Goal: Task Accomplishment & Management: Complete application form

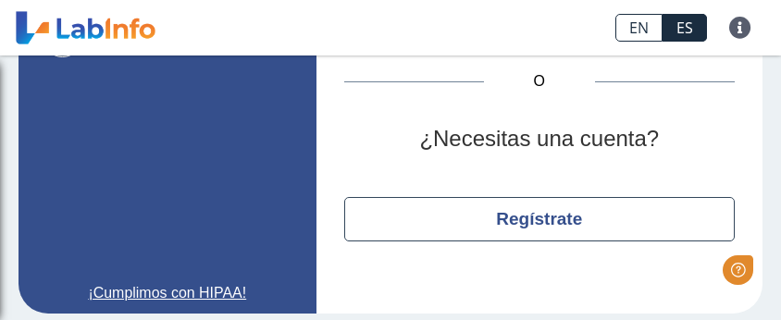
scroll to position [386, 0]
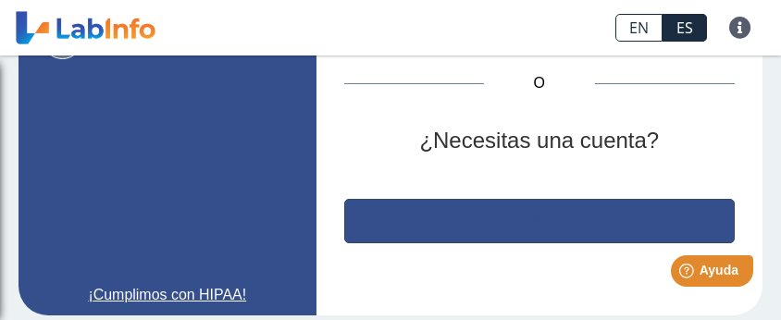
click at [604, 219] on button "Regístrate" at bounding box center [539, 221] width 391 height 44
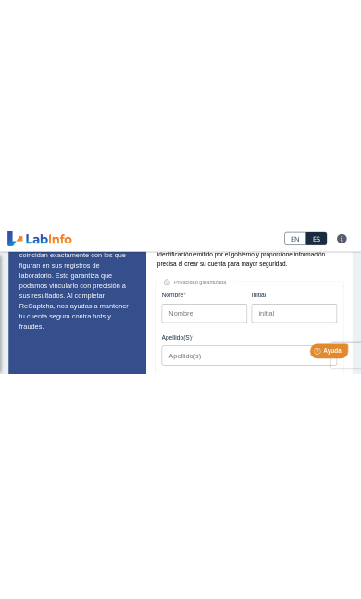
scroll to position [185, 0]
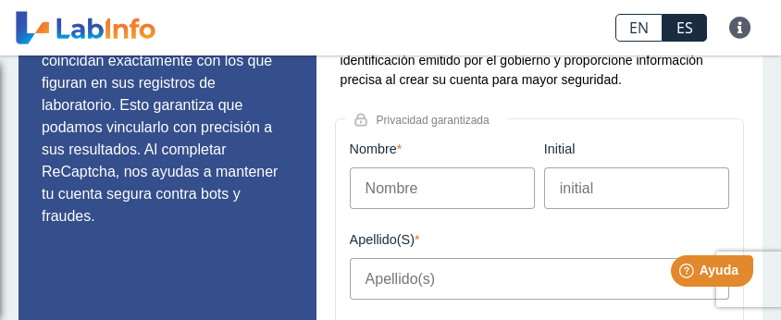
click at [498, 196] on input "Nombre" at bounding box center [442, 189] width 185 height 42
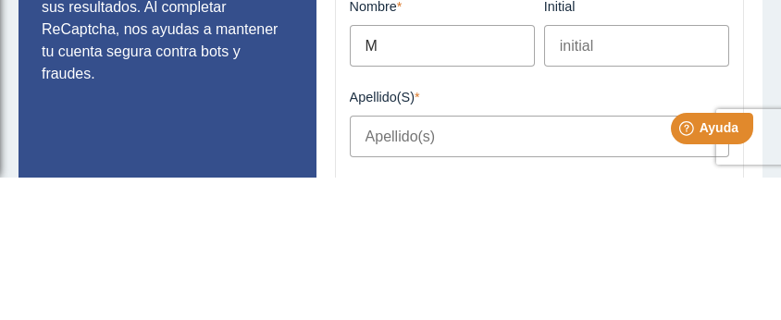
type input "Ma"
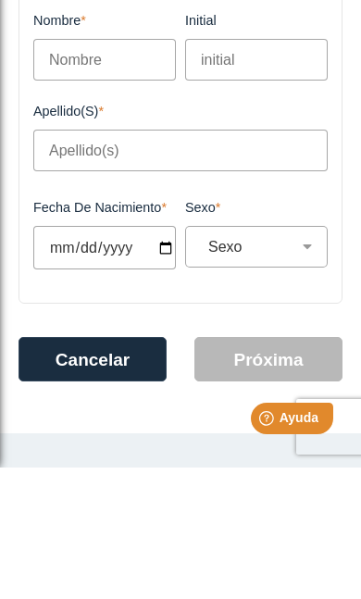
type input "Mayra"
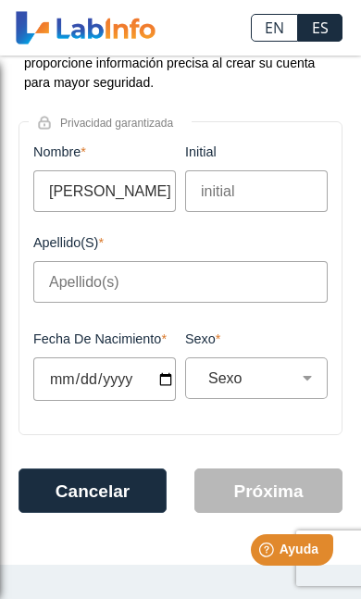
scroll to position [154, 0]
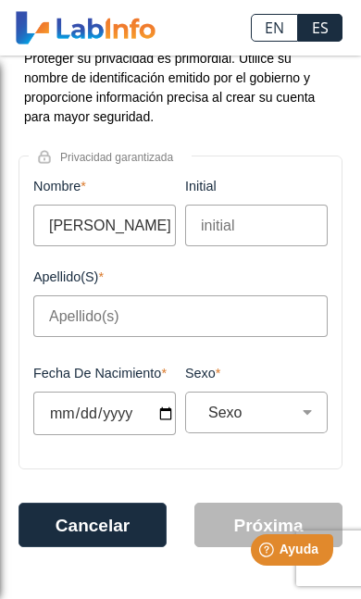
click at [250, 223] on input "initial" at bounding box center [256, 226] width 143 height 42
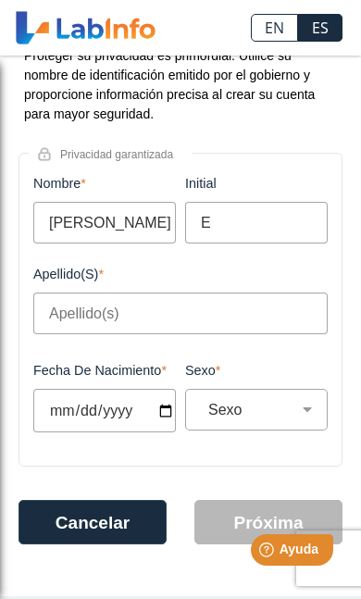
type input "E"
click at [129, 319] on input "Apellido(s)" at bounding box center [180, 313] width 294 height 42
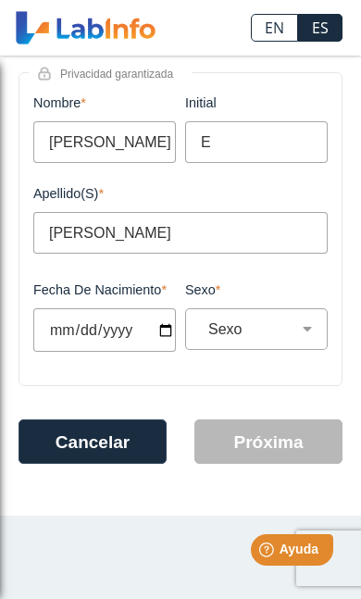
scroll to position [275, 0]
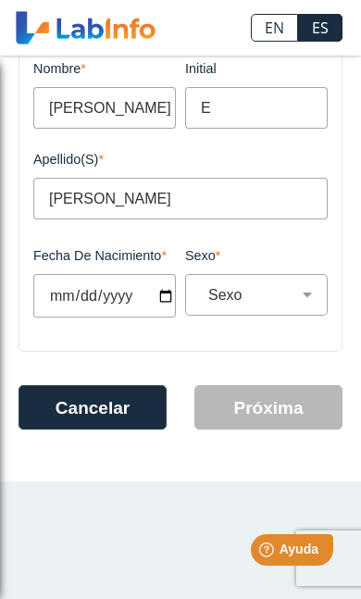
type input "Vega Martinez"
click at [118, 290] on input "Fecha de Nacimiento" at bounding box center [104, 296] width 143 height 44
type input "2025-08-24"
select select
click at [105, 295] on input "1966-03-24" at bounding box center [104, 296] width 143 height 44
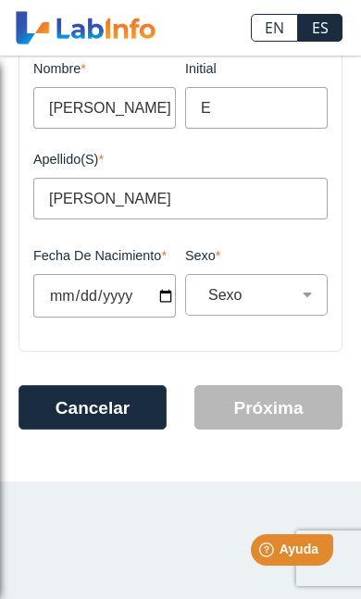
type input "1966-03-09"
click at [310, 293] on select "Sexo Masculino Femenino" at bounding box center [264, 295] width 126 height 18
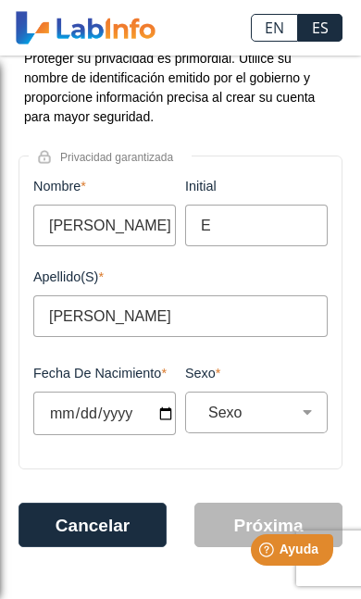
scroll to position [154, 0]
select select "F"
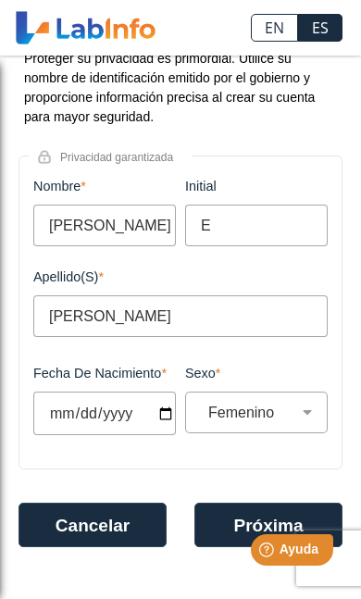
click at [236, 319] on button "Próxima" at bounding box center [268, 525] width 148 height 44
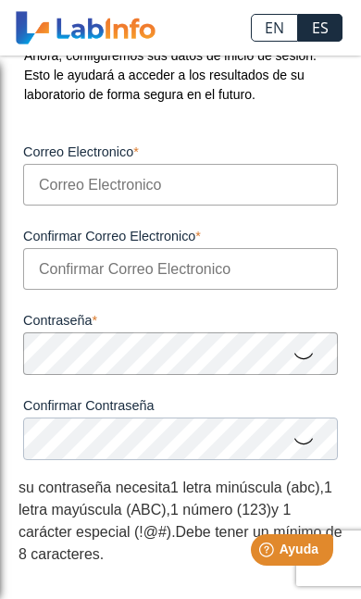
click at [191, 189] on input "Correo Electronico" at bounding box center [180, 185] width 315 height 42
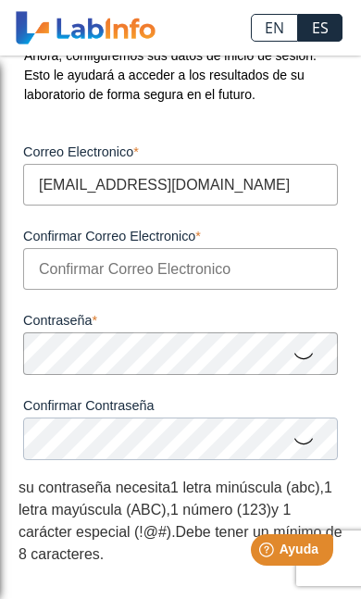
type input "mayraenid41@yahoo.com"
click at [205, 273] on input "Confirmar Correo Electronico" at bounding box center [180, 269] width 315 height 42
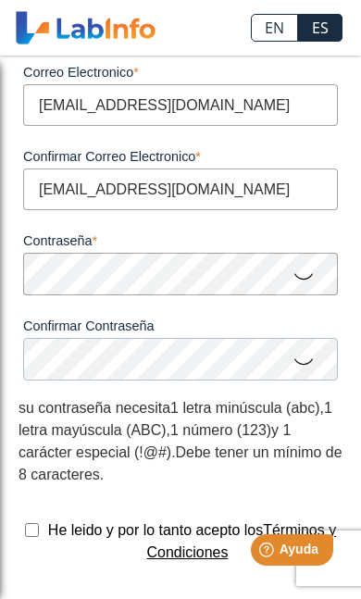
scroll to position [258, 0]
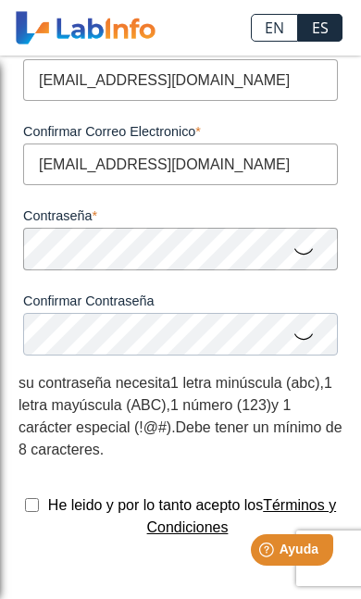
type input "mayraenid41@yahoo.com"
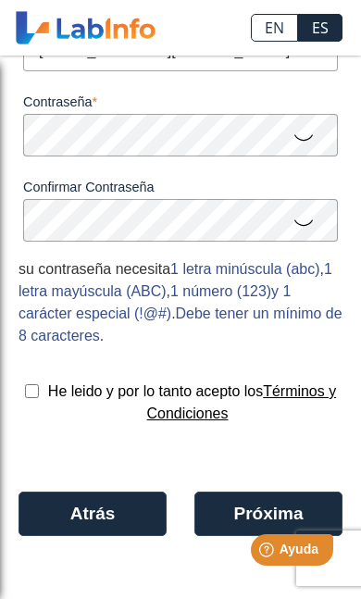
scroll to position [376, 0]
click at [26, 319] on input "checkbox" at bounding box center [32, 391] width 14 height 14
checkbox input "true"
click at [277, 319] on button "Próxima" at bounding box center [268, 514] width 148 height 44
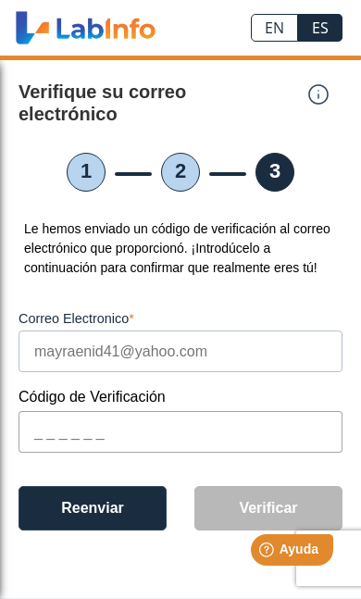
scroll to position [11, 0]
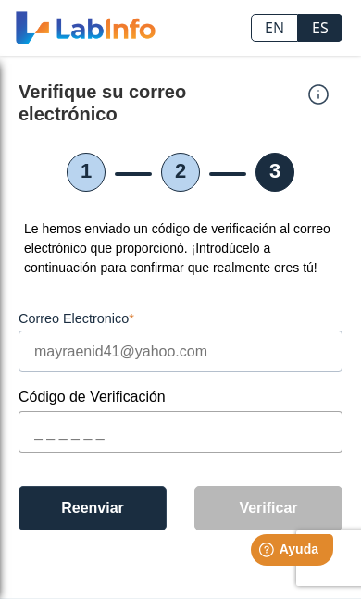
click at [188, 319] on input "text" at bounding box center [181, 432] width 324 height 42
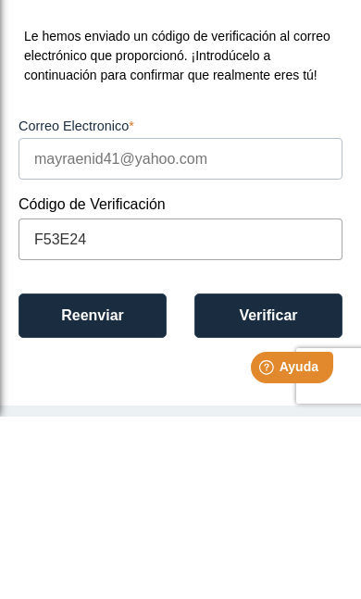
type input "F53E24"
click at [274, 319] on button "Verificar" at bounding box center [268, 498] width 148 height 44
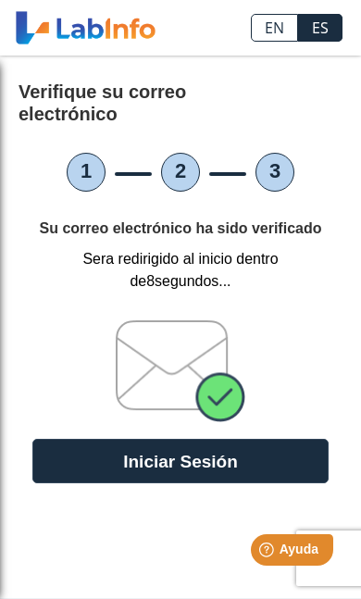
click at [281, 319] on button "Iniciar Sesión" at bounding box center [180, 461] width 296 height 44
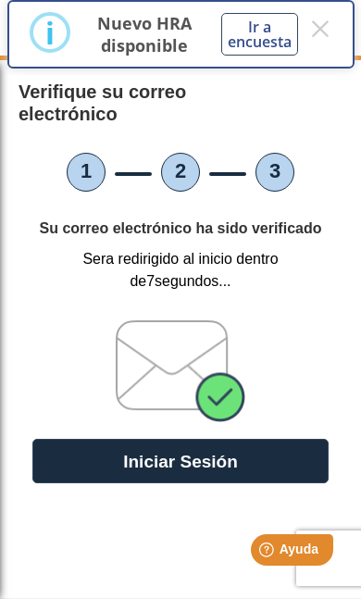
scroll to position [1, 0]
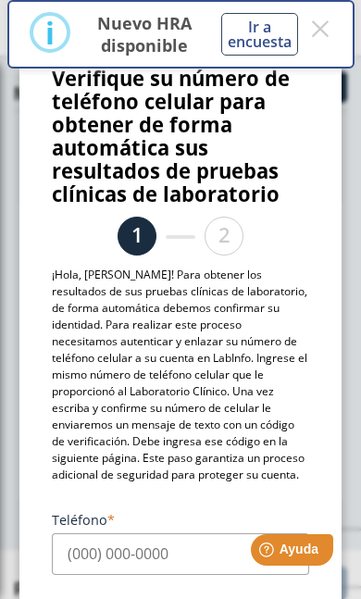
click at [322, 31] on button "×" at bounding box center [320, 28] width 23 height 33
click at [320, 28] on button "×" at bounding box center [320, 28] width 23 height 33
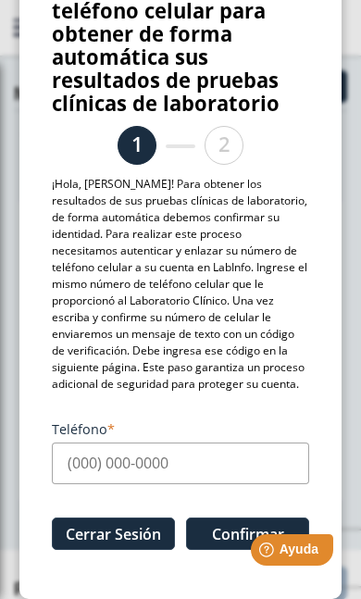
scroll to position [96, 0]
click at [84, 319] on input "Teléfono" at bounding box center [180, 463] width 257 height 42
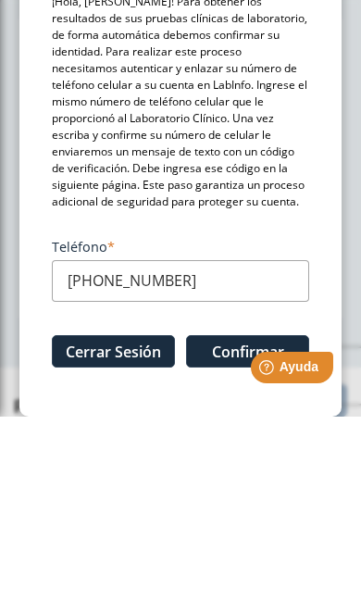
type input "[PHONE_NUMBER]"
click at [223, 319] on html "Help [PERSON_NAME]" at bounding box center [268, 363] width 144 height 39
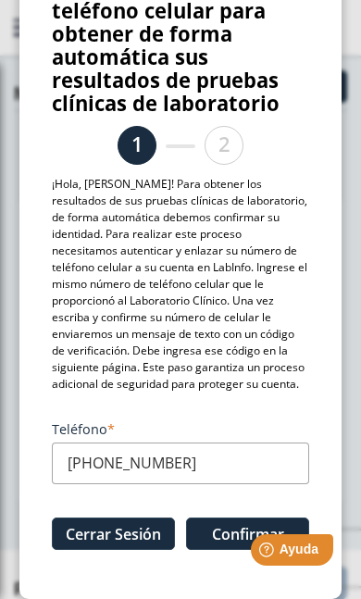
click at [226, 319] on html "Help [PERSON_NAME]" at bounding box center [268, 546] width 144 height 39
click at [232, 319] on html "Help [PERSON_NAME]" at bounding box center [268, 546] width 144 height 39
click at [219, 319] on html "Help [PERSON_NAME]" at bounding box center [268, 546] width 144 height 39
click at [240, 319] on html "Help [PERSON_NAME]" at bounding box center [268, 546] width 144 height 39
click at [229, 319] on html "Help [PERSON_NAME]" at bounding box center [268, 546] width 144 height 39
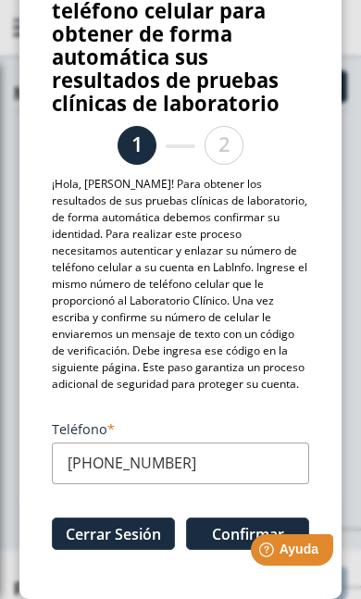
click at [235, 319] on html "Help [PERSON_NAME]" at bounding box center [268, 546] width 144 height 39
click at [309, 319] on span "Ayuda" at bounding box center [299, 548] width 39 height 15
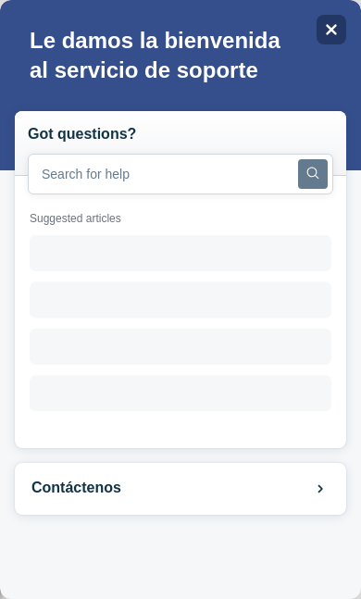
scroll to position [0, 0]
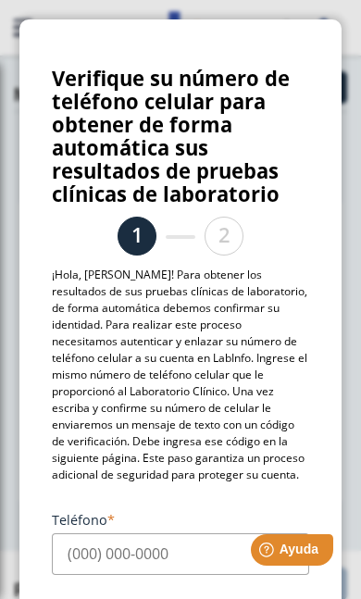
click at [197, 560] on html "Help [PERSON_NAME]" at bounding box center [268, 546] width 144 height 39
click at [119, 565] on input "Teléfono" at bounding box center [180, 554] width 257 height 42
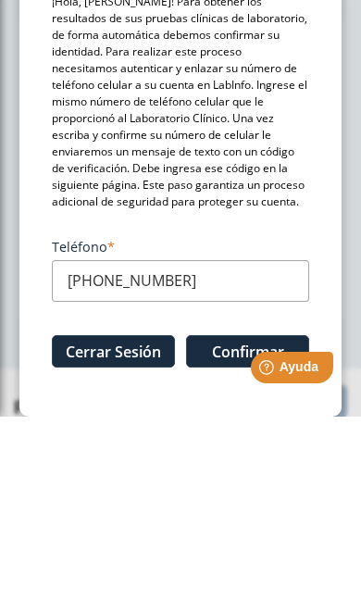
scroll to position [96, 0]
type input "[PHONE_NUMBER]"
click at [225, 351] on html "Help [PERSON_NAME]" at bounding box center [268, 363] width 144 height 39
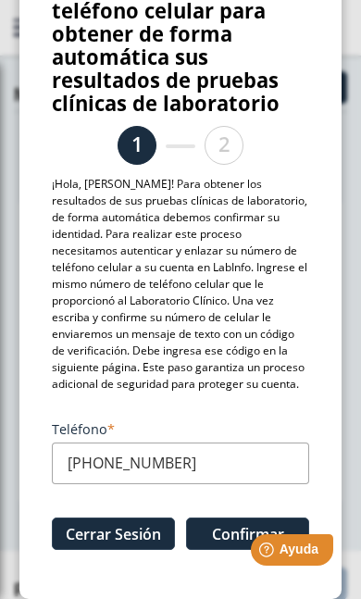
click at [218, 548] on html "Help [PERSON_NAME]" at bounding box center [268, 546] width 144 height 39
click at [228, 537] on html "Help [PERSON_NAME]" at bounding box center [268, 546] width 144 height 39
click at [233, 543] on html "Help [PERSON_NAME]" at bounding box center [268, 546] width 144 height 39
click at [236, 534] on html "Help [PERSON_NAME]" at bounding box center [268, 546] width 144 height 39
click at [220, 543] on html "Help [PERSON_NAME]" at bounding box center [268, 546] width 144 height 39
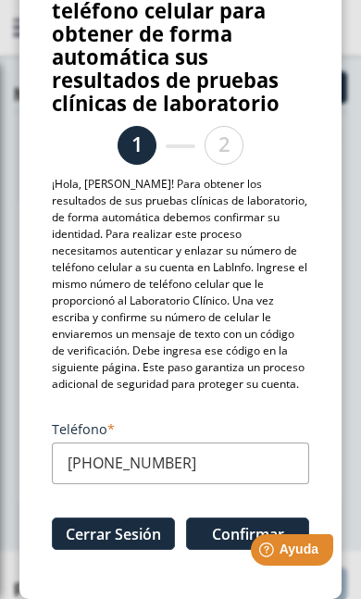
click at [232, 540] on html "Help [PERSON_NAME]" at bounding box center [268, 546] width 144 height 39
click at [239, 539] on html "Help [PERSON_NAME]" at bounding box center [268, 546] width 144 height 39
click at [244, 543] on html "Help [PERSON_NAME]" at bounding box center [268, 546] width 144 height 39
click at [222, 529] on html "Help [PERSON_NAME]" at bounding box center [268, 546] width 144 height 39
click at [221, 536] on html "Help [PERSON_NAME]" at bounding box center [268, 546] width 144 height 39
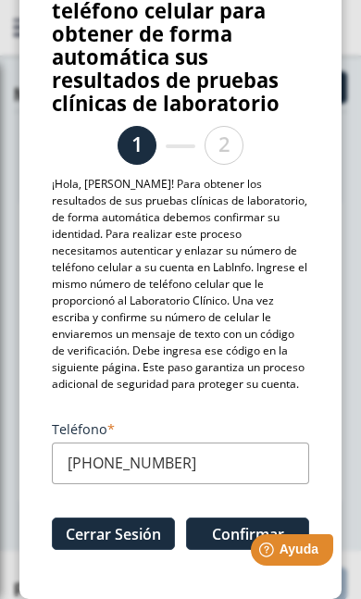
click at [223, 533] on html "Help [PERSON_NAME]" at bounding box center [268, 546] width 144 height 39
click at [225, 535] on html "Help [PERSON_NAME]" at bounding box center [268, 546] width 144 height 39
click at [230, 539] on html "Help [PERSON_NAME]" at bounding box center [268, 546] width 144 height 39
click at [230, 534] on html "Help [PERSON_NAME]" at bounding box center [268, 546] width 144 height 39
click at [292, 553] on span "Ayuda" at bounding box center [299, 548] width 39 height 15
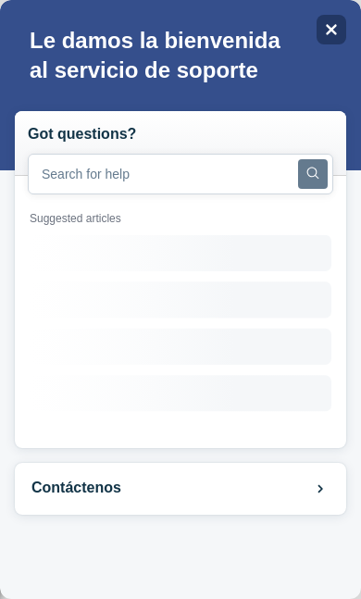
scroll to position [0, 0]
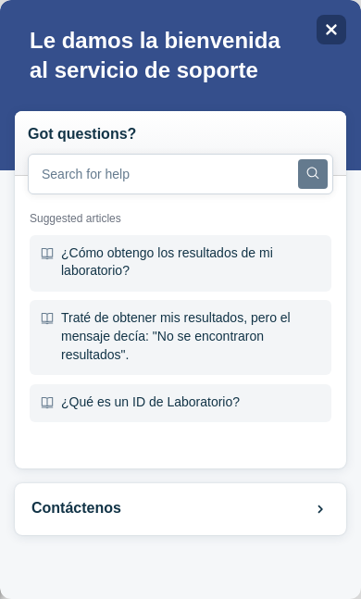
click at [199, 263] on div "¿Cómo obtengo los resultados de mi laboratorio?" at bounding box center [181, 263] width 302 height 56
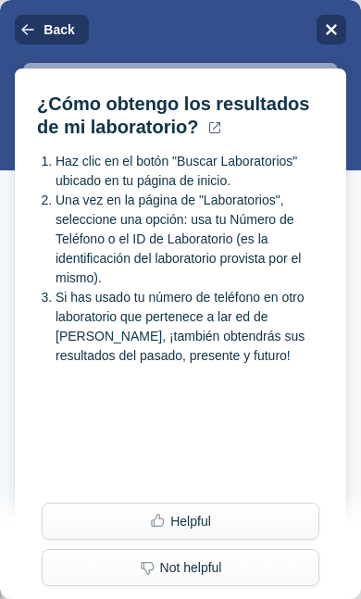
click at [322, 31] on div "Close" at bounding box center [332, 30] width 30 height 30
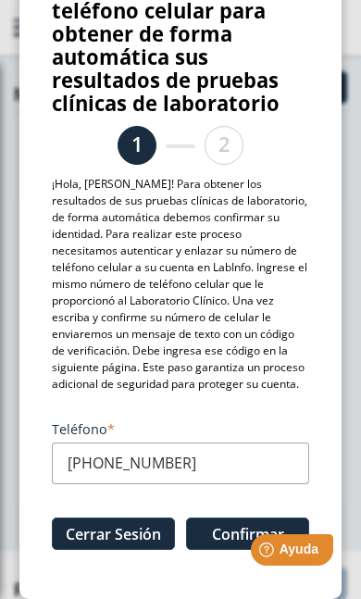
click at [229, 539] on html "Help [PERSON_NAME]" at bounding box center [268, 546] width 144 height 39
click at [229, 531] on html "Help [PERSON_NAME]" at bounding box center [268, 546] width 144 height 39
click at [157, 541] on button "Cerrar Sesión" at bounding box center [113, 533] width 123 height 32
